Goal: Entertainment & Leisure: Consume media (video, audio)

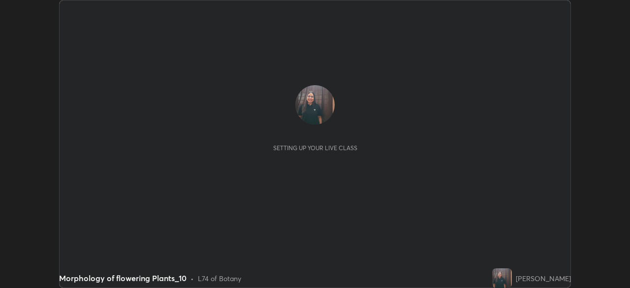
scroll to position [288, 630]
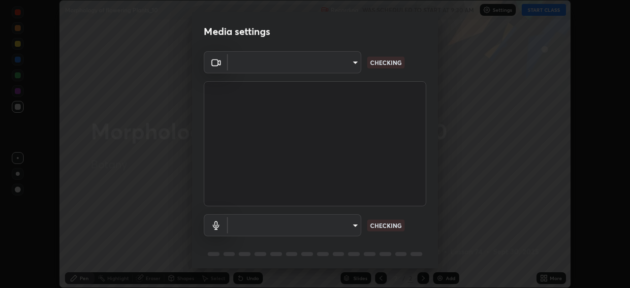
type input "78cfd06ab845a6670bd6b41bc9e532a74a61c5b076cd205a076ea7eadb4db4c9"
type input "69be97f84e7049c03813f0bcc4bf6ee2b0abac823b5cb4bd6cd9a10a9ec1d596"
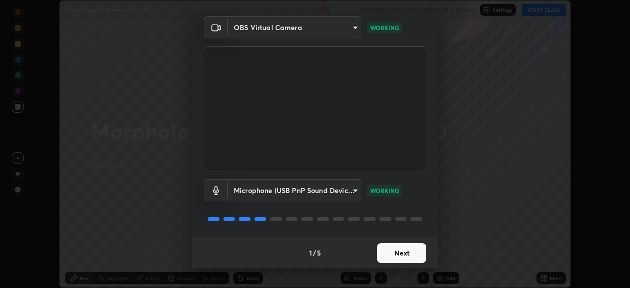
click at [395, 250] on button "Next" at bounding box center [401, 253] width 49 height 20
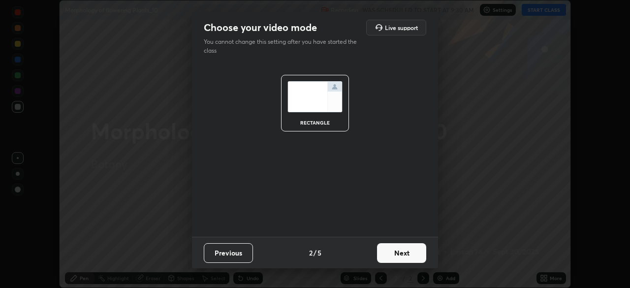
scroll to position [0, 0]
click at [394, 247] on button "Next" at bounding box center [401, 253] width 49 height 20
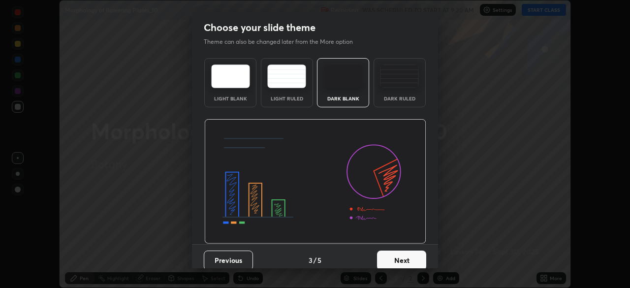
click at [396, 248] on div "Previous 3 / 5 Next" at bounding box center [315, 260] width 246 height 32
click at [395, 249] on div "Previous 3 / 5 Next" at bounding box center [315, 260] width 246 height 32
click at [395, 251] on button "Next" at bounding box center [401, 261] width 49 height 20
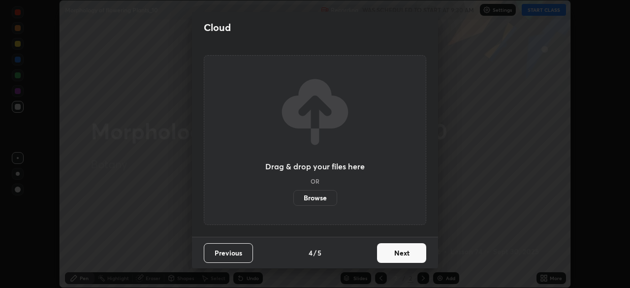
click at [396, 252] on button "Next" at bounding box center [401, 253] width 49 height 20
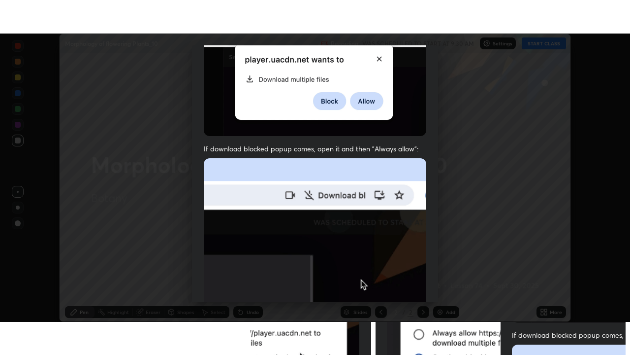
scroll to position [236, 0]
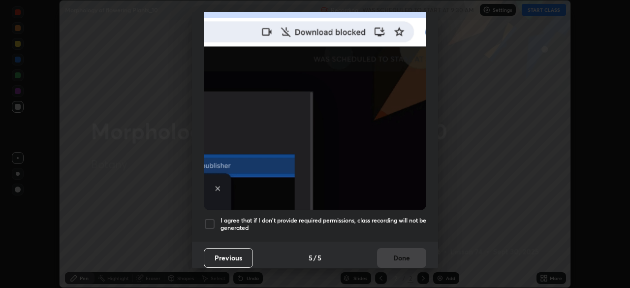
click at [210, 221] on div at bounding box center [210, 224] width 12 height 12
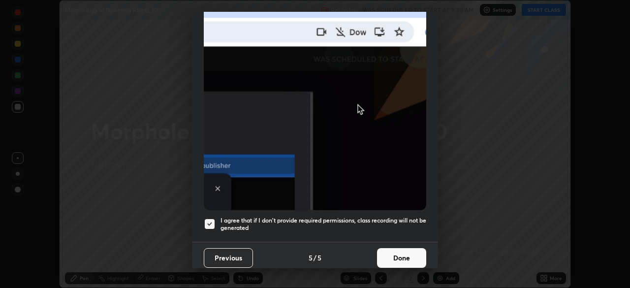
click at [399, 251] on button "Done" at bounding box center [401, 258] width 49 height 20
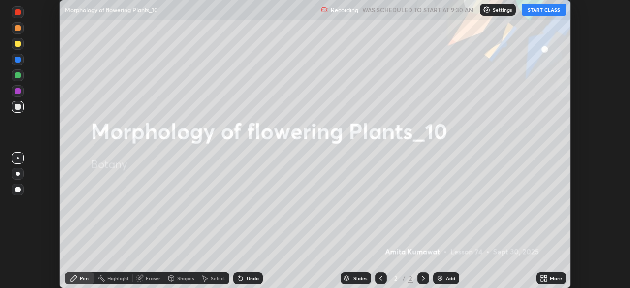
click at [530, 7] on button "START CLASS" at bounding box center [544, 10] width 44 height 12
click at [545, 276] on icon at bounding box center [546, 276] width 2 height 2
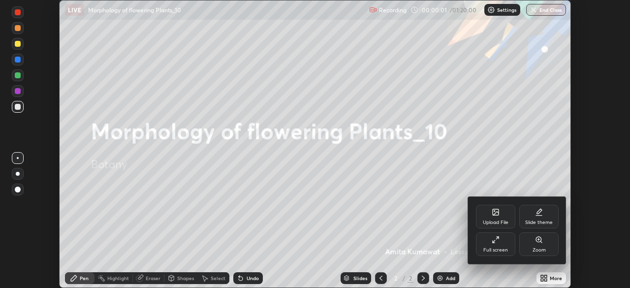
click at [507, 239] on div "Full screen" at bounding box center [495, 244] width 39 height 24
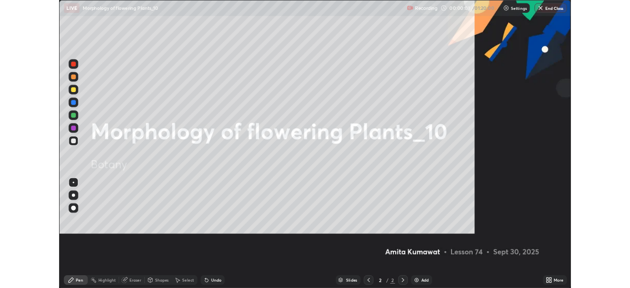
scroll to position [355, 630]
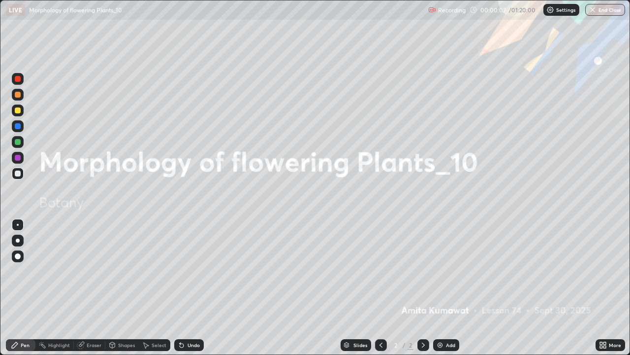
click at [425, 288] on icon at bounding box center [424, 345] width 8 height 8
click at [441, 288] on img at bounding box center [440, 345] width 8 height 8
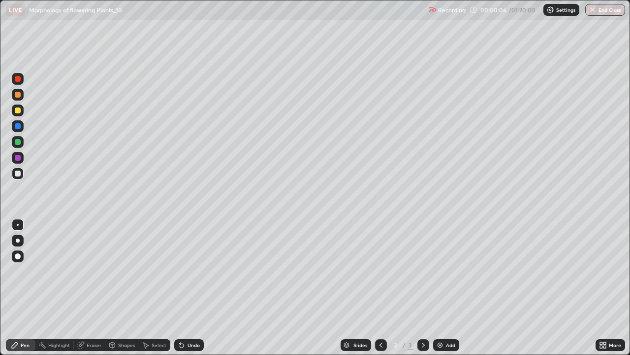
click at [14, 242] on div at bounding box center [18, 240] width 12 height 12
click at [189, 288] on div "Undo" at bounding box center [189, 345] width 30 height 12
click at [188, 288] on div "Undo" at bounding box center [194, 344] width 12 height 5
click at [18, 225] on div at bounding box center [18, 225] width 2 height 2
click at [188, 288] on div "Undo" at bounding box center [194, 344] width 12 height 5
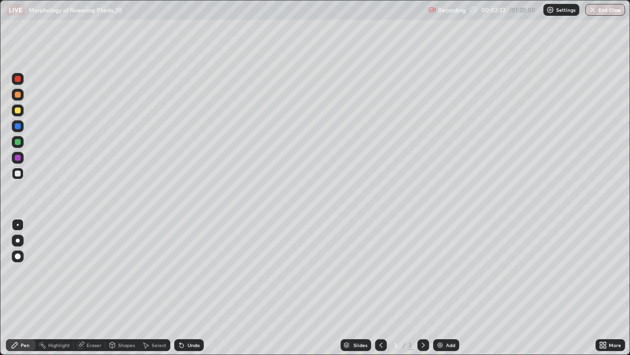
click at [18, 240] on div at bounding box center [18, 240] width 4 height 4
click at [21, 92] on div at bounding box center [18, 95] width 12 height 12
click at [188, 288] on div "Undo" at bounding box center [194, 344] width 12 height 5
click at [20, 79] on div at bounding box center [18, 79] width 6 height 6
click at [18, 95] on div at bounding box center [18, 95] width 6 height 6
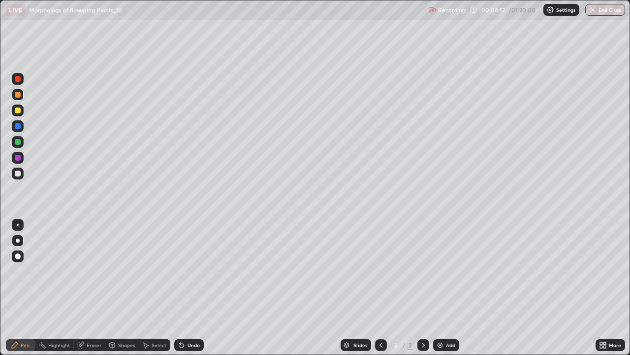
click at [18, 225] on div at bounding box center [18, 225] width 2 height 2
click at [22, 242] on div at bounding box center [18, 240] width 12 height 12
click at [18, 110] on div at bounding box center [18, 110] width 6 height 6
click at [21, 78] on div at bounding box center [18, 79] width 12 height 12
click at [22, 94] on div at bounding box center [18, 95] width 12 height 12
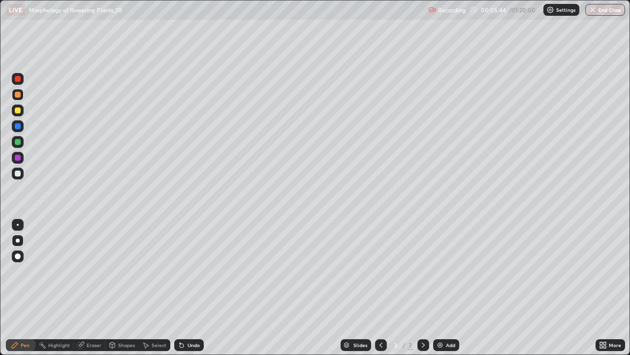
click at [18, 158] on div at bounding box center [18, 158] width 6 height 6
click at [202, 288] on div "Undo" at bounding box center [189, 345] width 30 height 12
click at [18, 225] on div at bounding box center [18, 225] width 2 height 2
click at [16, 127] on div at bounding box center [18, 126] width 6 height 6
click at [19, 240] on div at bounding box center [18, 240] width 4 height 4
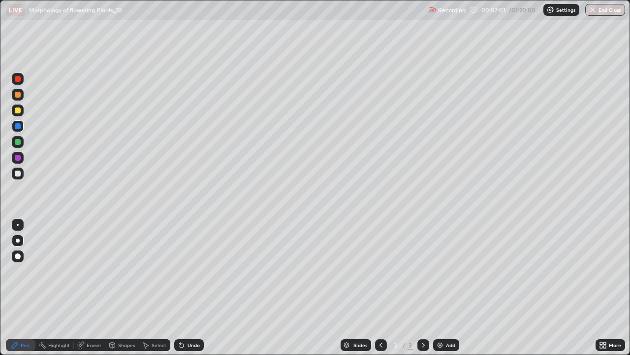
click at [20, 140] on div at bounding box center [18, 142] width 6 height 6
click at [18, 225] on div at bounding box center [18, 225] width 2 height 2
click at [18, 156] on div at bounding box center [18, 158] width 6 height 6
click at [17, 110] on div at bounding box center [18, 110] width 6 height 6
click at [20, 141] on div at bounding box center [18, 142] width 6 height 6
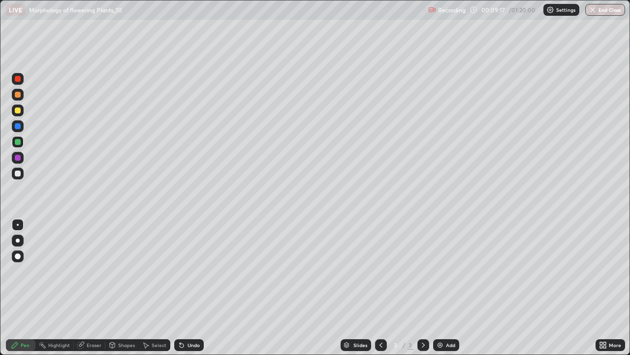
click at [18, 173] on div at bounding box center [18, 173] width 6 height 6
click at [18, 79] on div at bounding box center [18, 79] width 6 height 6
click at [19, 239] on div at bounding box center [18, 240] width 4 height 4
click at [438, 288] on img at bounding box center [440, 345] width 8 height 8
click at [17, 175] on div at bounding box center [18, 173] width 6 height 6
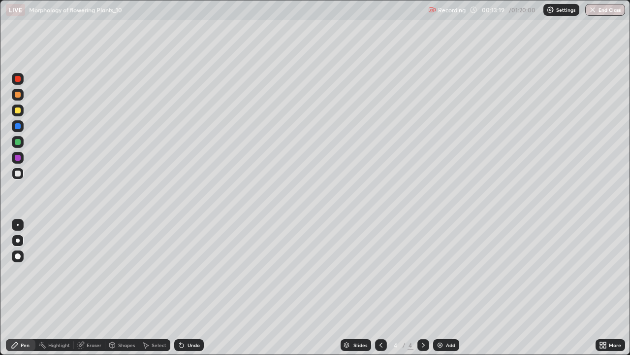
click at [19, 158] on div at bounding box center [18, 158] width 6 height 6
click at [16, 173] on div at bounding box center [18, 173] width 6 height 6
click at [200, 288] on div "Undo" at bounding box center [189, 345] width 30 height 12
click at [421, 288] on icon at bounding box center [424, 345] width 8 height 8
click at [439, 288] on img at bounding box center [440, 345] width 8 height 8
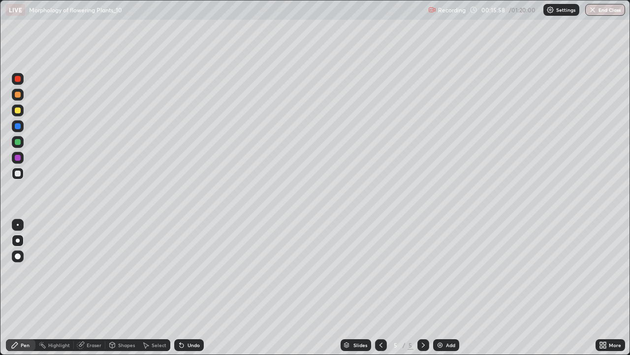
click at [17, 107] on div at bounding box center [18, 110] width 6 height 6
click at [17, 93] on div at bounding box center [18, 95] width 6 height 6
click at [198, 288] on div "Undo" at bounding box center [194, 344] width 12 height 5
click at [197, 288] on div "Undo" at bounding box center [194, 344] width 12 height 5
click at [198, 288] on div "Undo" at bounding box center [194, 344] width 12 height 5
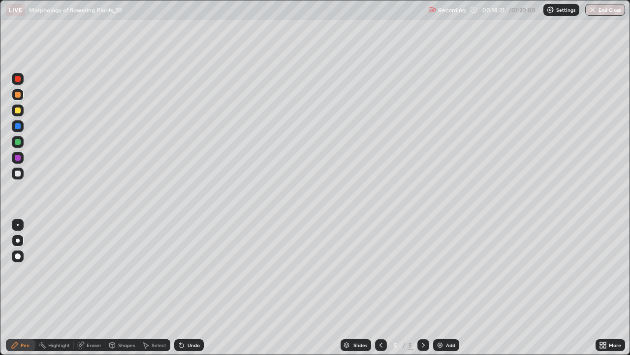
click at [197, 288] on div "Undo" at bounding box center [194, 344] width 12 height 5
click at [424, 288] on icon at bounding box center [424, 345] width 8 height 8
click at [438, 288] on img at bounding box center [440, 345] width 8 height 8
click at [18, 172] on div at bounding box center [18, 173] width 6 height 6
click at [375, 288] on div at bounding box center [381, 345] width 12 height 20
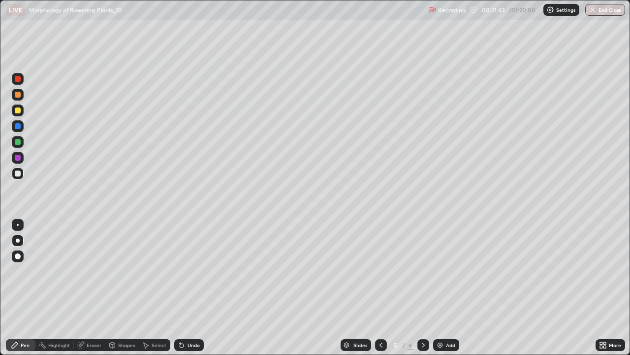
click at [424, 288] on icon at bounding box center [424, 345] width 8 height 8
click at [18, 140] on div at bounding box center [18, 142] width 6 height 6
click at [422, 288] on icon at bounding box center [424, 345] width 8 height 8
click at [439, 288] on img at bounding box center [440, 345] width 8 height 8
click at [18, 173] on div at bounding box center [18, 173] width 6 height 6
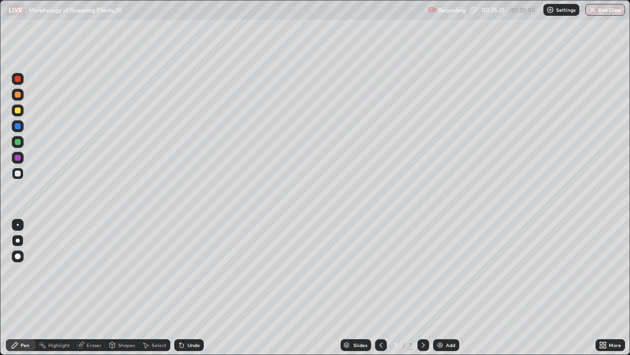
click at [196, 288] on div "Undo" at bounding box center [194, 344] width 12 height 5
click at [195, 288] on div "Undo" at bounding box center [194, 344] width 12 height 5
click at [420, 288] on icon at bounding box center [424, 345] width 8 height 8
click at [441, 288] on img at bounding box center [440, 345] width 8 height 8
click at [378, 288] on icon at bounding box center [381, 345] width 8 height 8
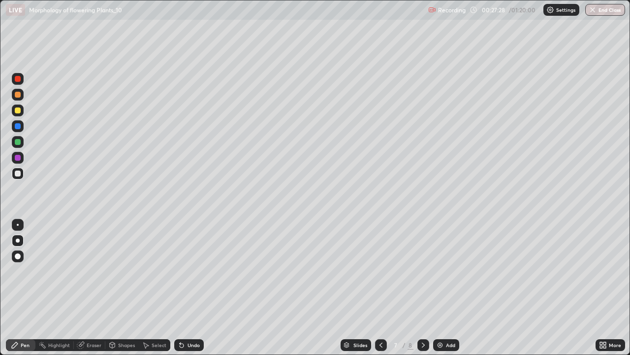
click at [420, 288] on icon at bounding box center [424, 345] width 8 height 8
click at [380, 288] on icon at bounding box center [381, 345] width 8 height 8
click at [378, 288] on icon at bounding box center [381, 345] width 8 height 8
click at [381, 288] on icon at bounding box center [381, 345] width 8 height 8
click at [23, 88] on div at bounding box center [18, 95] width 12 height 16
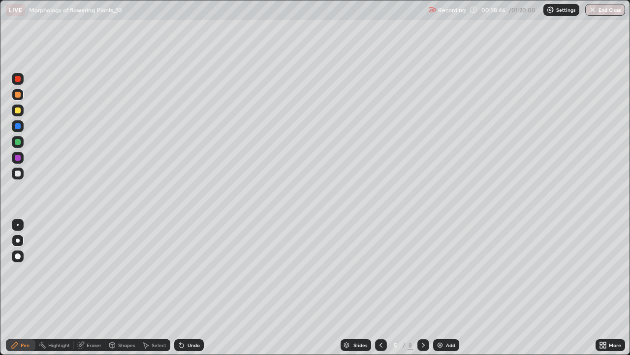
click at [422, 288] on icon at bounding box center [424, 345] width 8 height 8
click at [423, 288] on icon at bounding box center [423, 344] width 3 height 5
click at [422, 288] on icon at bounding box center [424, 345] width 8 height 8
click at [18, 174] on div at bounding box center [18, 173] width 6 height 6
click at [19, 157] on div at bounding box center [18, 158] width 6 height 6
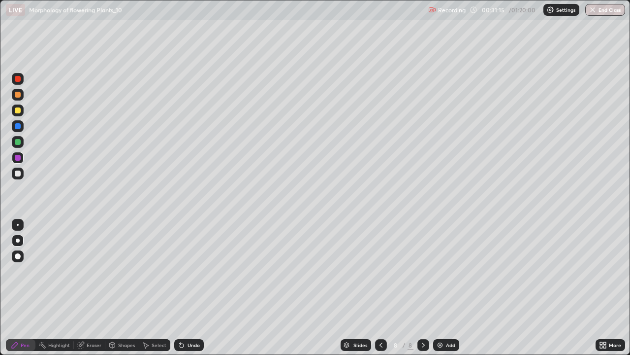
click at [424, 288] on icon at bounding box center [424, 345] width 8 height 8
click at [438, 288] on img at bounding box center [440, 345] width 8 height 8
click at [17, 172] on div at bounding box center [18, 173] width 6 height 6
click at [19, 157] on div at bounding box center [18, 158] width 6 height 6
click at [185, 288] on div "Undo" at bounding box center [189, 345] width 30 height 12
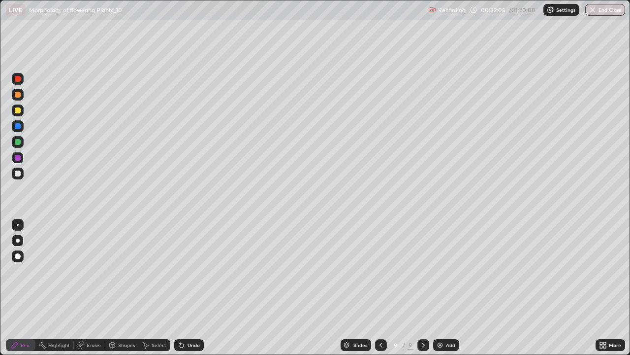
click at [20, 143] on div at bounding box center [18, 142] width 6 height 6
click at [19, 172] on div at bounding box center [18, 173] width 6 height 6
click at [17, 224] on div at bounding box center [18, 225] width 2 height 2
click at [17, 125] on div at bounding box center [18, 126] width 6 height 6
click at [17, 78] on div at bounding box center [18, 79] width 6 height 6
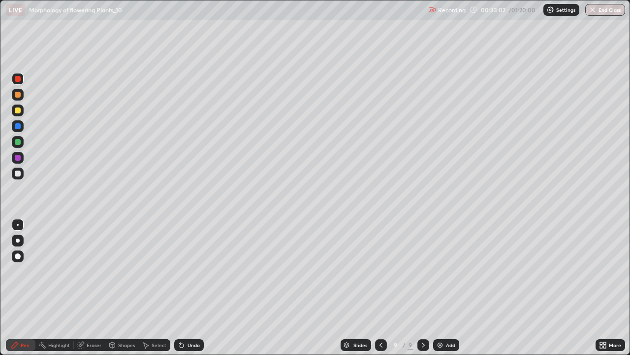
click at [188, 288] on div "Undo" at bounding box center [189, 345] width 30 height 12
click at [194, 288] on div "Undo" at bounding box center [194, 344] width 12 height 5
click at [17, 240] on div at bounding box center [18, 240] width 4 height 4
click at [378, 288] on icon at bounding box center [381, 345] width 8 height 8
click at [378, 288] on div at bounding box center [381, 345] width 12 height 20
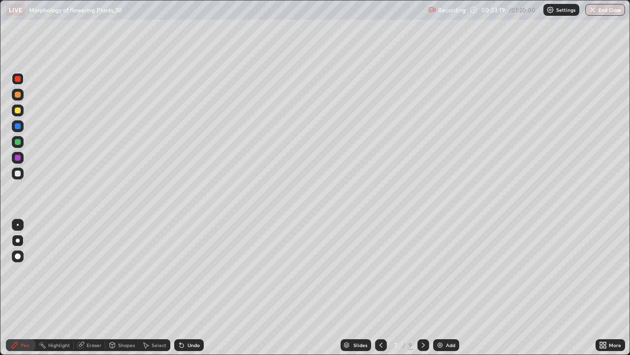
click at [382, 288] on div at bounding box center [381, 345] width 12 height 20
click at [380, 288] on icon at bounding box center [381, 345] width 8 height 8
click at [383, 288] on div at bounding box center [381, 345] width 12 height 20
click at [379, 288] on icon at bounding box center [381, 345] width 8 height 8
click at [423, 288] on icon at bounding box center [423, 344] width 3 height 5
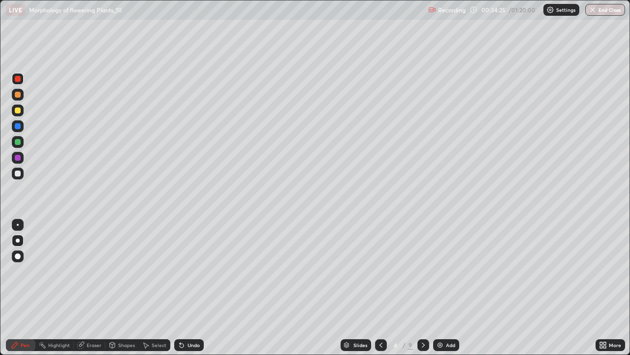
click at [423, 288] on icon at bounding box center [423, 344] width 3 height 5
click at [423, 288] on icon at bounding box center [424, 345] width 8 height 8
click at [418, 288] on div at bounding box center [424, 345] width 12 height 20
click at [423, 288] on icon at bounding box center [424, 345] width 8 height 8
click at [425, 288] on icon at bounding box center [424, 345] width 8 height 8
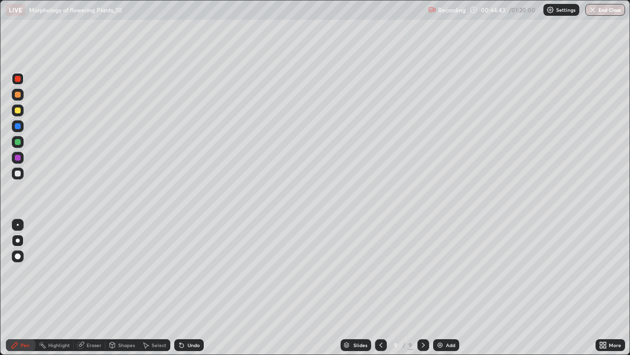
click at [439, 288] on img at bounding box center [440, 345] width 8 height 8
click at [18, 173] on div at bounding box center [18, 173] width 6 height 6
click at [19, 90] on div at bounding box center [18, 95] width 12 height 12
click at [18, 142] on div at bounding box center [18, 142] width 6 height 6
click at [19, 155] on div at bounding box center [18, 158] width 6 height 6
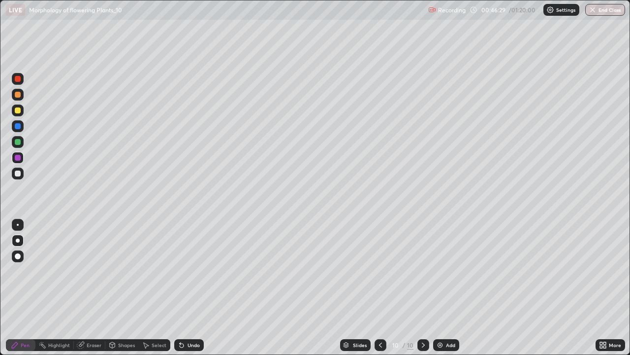
click at [18, 111] on div at bounding box center [18, 110] width 6 height 6
click at [20, 92] on div at bounding box center [18, 95] width 12 height 12
click at [18, 158] on div at bounding box center [18, 158] width 6 height 6
click at [196, 288] on div "Undo" at bounding box center [189, 345] width 30 height 12
click at [201, 288] on div "Undo" at bounding box center [189, 345] width 30 height 12
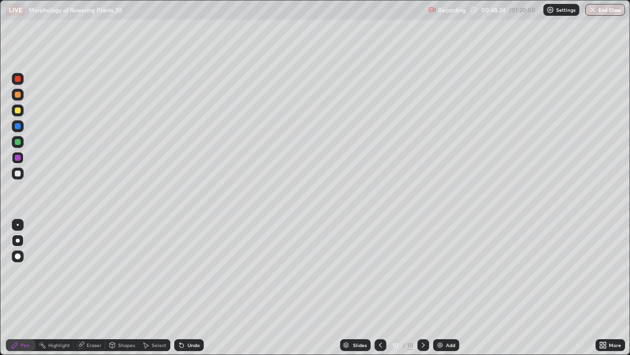
click at [201, 288] on div "Undo" at bounding box center [189, 345] width 30 height 12
click at [425, 288] on icon at bounding box center [424, 345] width 8 height 8
click at [442, 288] on img at bounding box center [440, 345] width 8 height 8
click at [20, 95] on div at bounding box center [18, 95] width 6 height 6
click at [426, 288] on div at bounding box center [424, 345] width 12 height 12
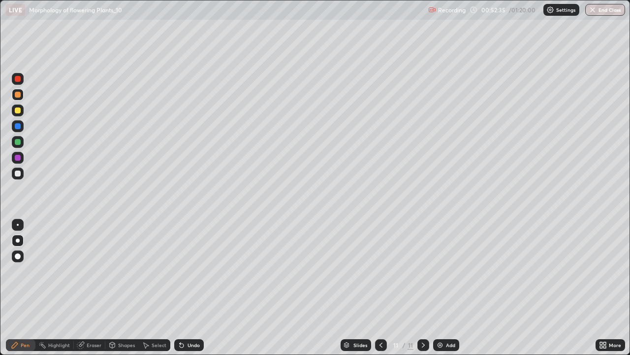
click at [441, 288] on img at bounding box center [440, 345] width 8 height 8
click at [185, 288] on div "Undo" at bounding box center [189, 345] width 30 height 12
click at [195, 288] on div "Undo" at bounding box center [194, 344] width 12 height 5
click at [193, 288] on div "Undo" at bounding box center [194, 344] width 12 height 5
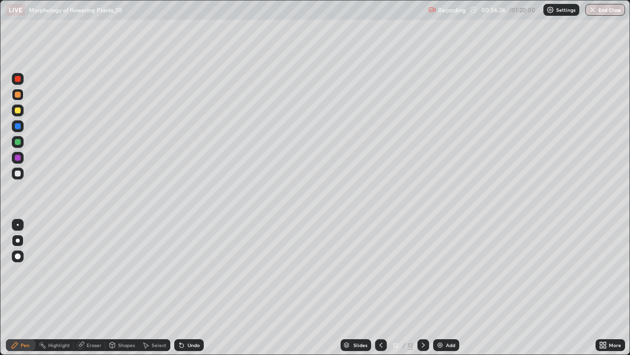
click at [439, 288] on img at bounding box center [440, 345] width 8 height 8
click at [16, 140] on div at bounding box center [18, 142] width 6 height 6
click at [191, 288] on div "Undo" at bounding box center [194, 344] width 12 height 5
click at [194, 288] on div "Undo" at bounding box center [194, 344] width 12 height 5
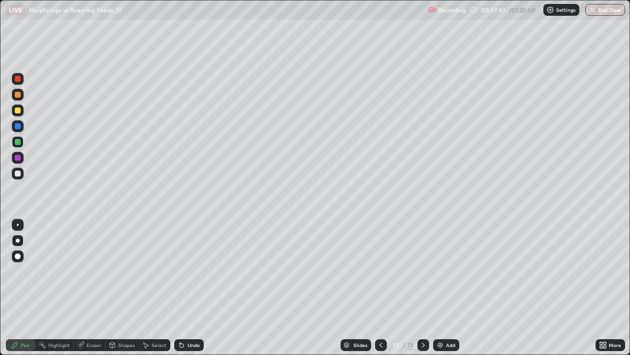
click at [194, 288] on div "Undo" at bounding box center [186, 345] width 33 height 20
click at [20, 171] on div at bounding box center [18, 173] width 12 height 12
click at [191, 288] on div "Undo" at bounding box center [194, 344] width 12 height 5
click at [21, 224] on div at bounding box center [18, 225] width 12 height 12
click at [184, 288] on icon at bounding box center [182, 345] width 8 height 8
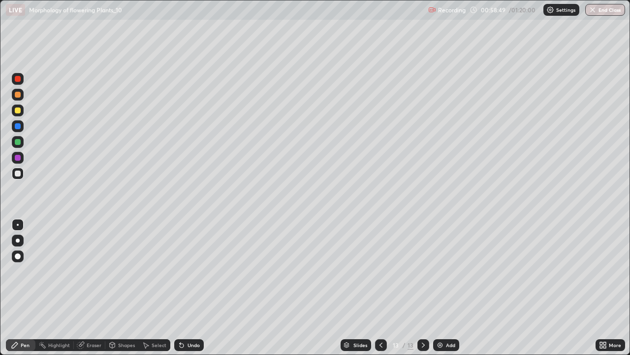
click at [22, 156] on div at bounding box center [18, 158] width 12 height 12
click at [20, 125] on div at bounding box center [18, 126] width 6 height 6
click at [190, 288] on div "Undo" at bounding box center [194, 344] width 12 height 5
click at [17, 79] on div at bounding box center [18, 79] width 6 height 6
click at [194, 288] on div "Undo" at bounding box center [194, 344] width 12 height 5
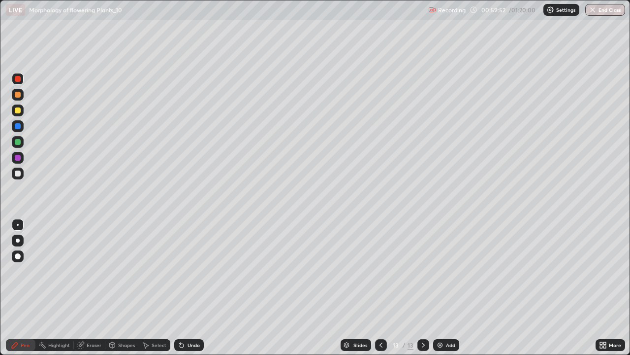
click at [189, 288] on div "Undo" at bounding box center [189, 345] width 30 height 12
click at [189, 288] on div "Undo" at bounding box center [194, 344] width 12 height 5
click at [190, 288] on div "Undo" at bounding box center [194, 344] width 12 height 5
click at [188, 288] on div "Undo" at bounding box center [189, 345] width 30 height 12
click at [190, 288] on div "Undo" at bounding box center [189, 345] width 30 height 12
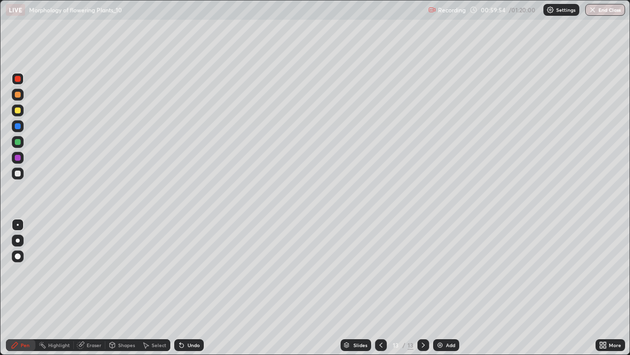
click at [190, 288] on div "Undo" at bounding box center [189, 345] width 30 height 12
click at [191, 288] on div "Undo" at bounding box center [194, 344] width 12 height 5
click at [191, 288] on div "Undo" at bounding box center [189, 345] width 30 height 12
click at [193, 288] on div "Undo" at bounding box center [194, 344] width 12 height 5
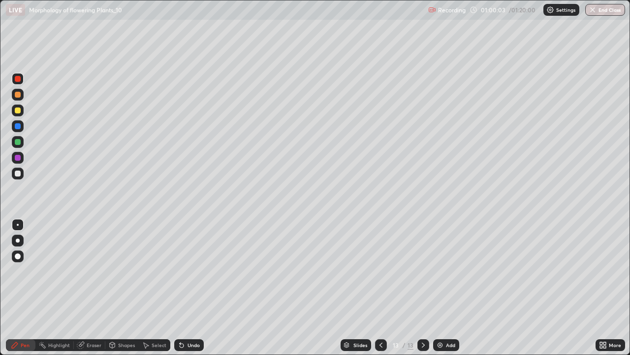
click at [190, 288] on div "Undo" at bounding box center [194, 344] width 12 height 5
click at [191, 288] on div "Undo" at bounding box center [194, 344] width 12 height 5
click at [192, 288] on div "Undo" at bounding box center [189, 345] width 30 height 12
click at [192, 288] on div "Undo" at bounding box center [194, 344] width 12 height 5
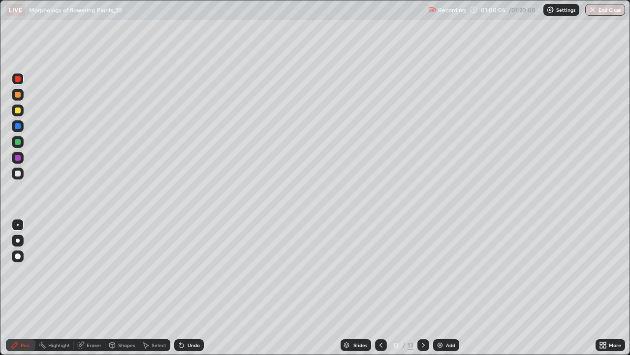
click at [192, 288] on div "Undo" at bounding box center [194, 344] width 12 height 5
click at [191, 288] on div "Undo" at bounding box center [194, 344] width 12 height 5
click at [189, 288] on div "Undo" at bounding box center [189, 345] width 30 height 12
click at [191, 288] on div "Undo" at bounding box center [189, 345] width 30 height 12
click at [18, 172] on div at bounding box center [18, 173] width 6 height 6
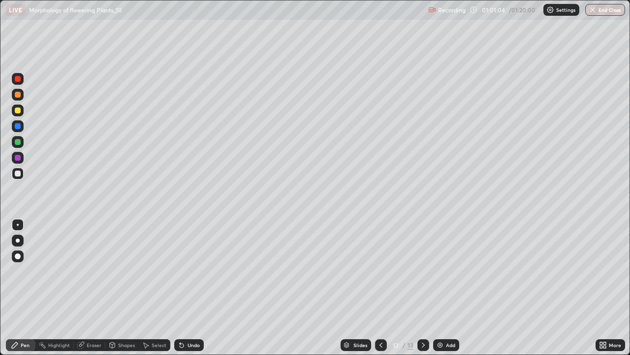
click at [22, 159] on div at bounding box center [18, 158] width 12 height 12
click at [20, 94] on div at bounding box center [18, 95] width 6 height 6
click at [19, 109] on div at bounding box center [18, 110] width 6 height 6
click at [16, 239] on div at bounding box center [18, 240] width 4 height 4
click at [375, 288] on div at bounding box center [381, 345] width 12 height 12
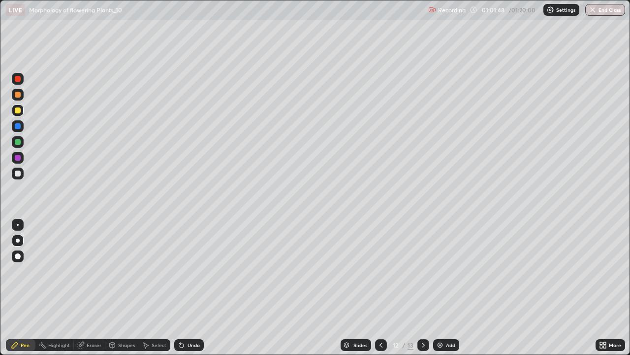
click at [380, 288] on icon at bounding box center [381, 345] width 8 height 8
click at [376, 288] on div at bounding box center [381, 345] width 12 height 12
click at [375, 288] on div at bounding box center [381, 345] width 12 height 12
click at [424, 288] on div at bounding box center [424, 345] width 12 height 20
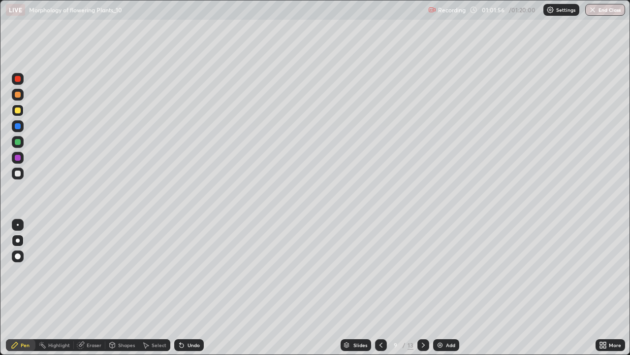
click at [424, 288] on icon at bounding box center [424, 345] width 8 height 8
click at [421, 288] on icon at bounding box center [424, 345] width 8 height 8
click at [423, 288] on icon at bounding box center [424, 345] width 8 height 8
click at [380, 288] on icon at bounding box center [381, 345] width 8 height 8
click at [377, 288] on icon at bounding box center [381, 345] width 8 height 8
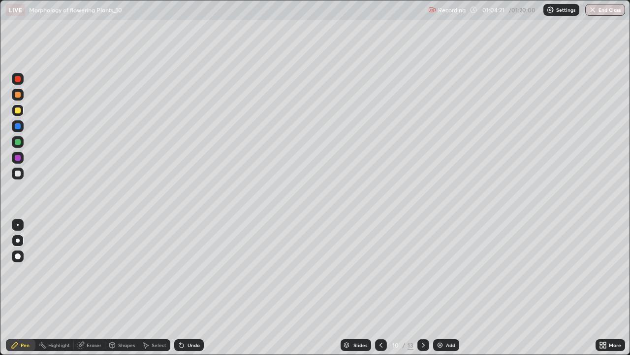
click at [423, 288] on div at bounding box center [424, 345] width 12 height 12
click at [423, 288] on icon at bounding box center [424, 345] width 8 height 8
click at [422, 288] on icon at bounding box center [424, 345] width 8 height 8
click at [185, 288] on div "Undo" at bounding box center [189, 345] width 30 height 12
click at [17, 155] on div at bounding box center [18, 158] width 6 height 6
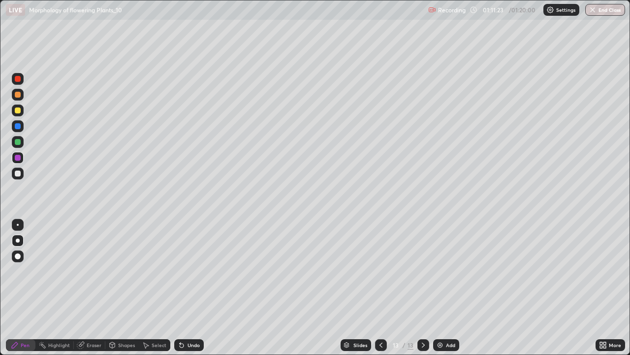
click at [16, 126] on div at bounding box center [18, 126] width 6 height 6
click at [14, 172] on div at bounding box center [18, 173] width 12 height 12
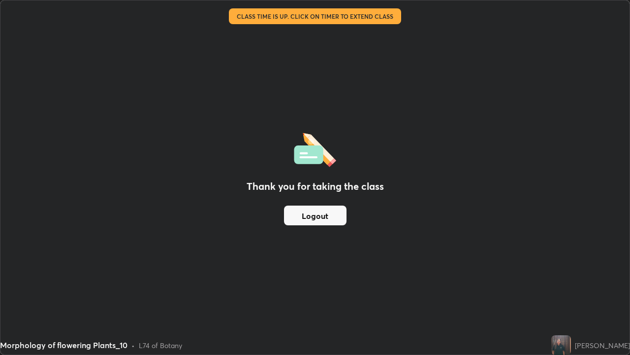
click at [364, 288] on div "Thank you for taking the class Logout" at bounding box center [314, 177] width 629 height 354
click at [362, 288] on div "Thank you for taking the class Logout" at bounding box center [314, 177] width 629 height 354
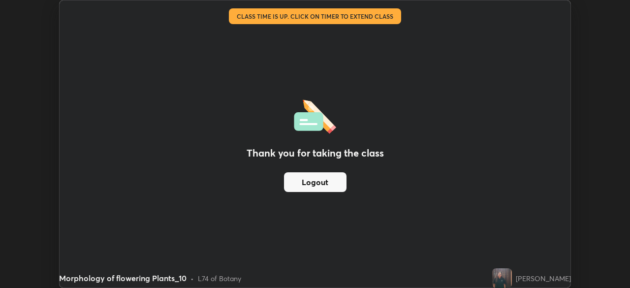
scroll to position [48964, 48622]
